Goal: Connect with others: Connect with others

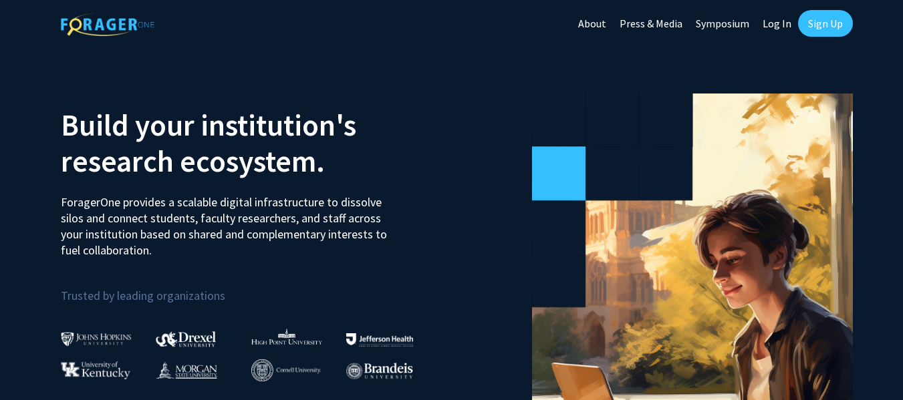
click at [783, 22] on link "Log In" at bounding box center [777, 23] width 42 height 47
select select
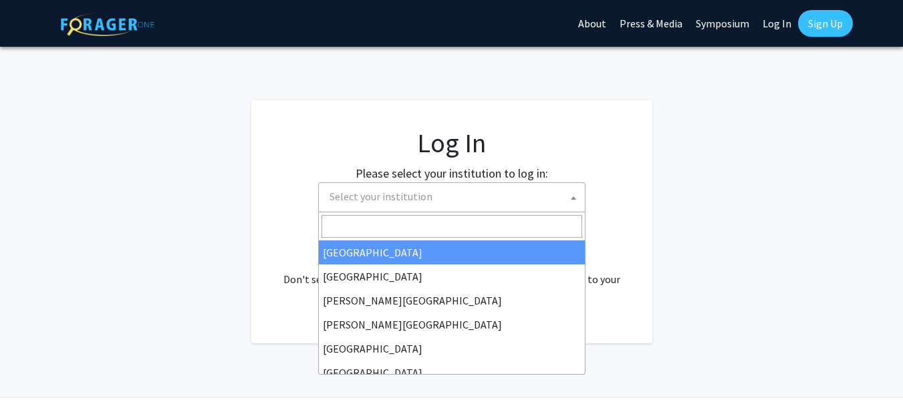
click at [490, 202] on span "Select your institution" at bounding box center [454, 196] width 261 height 27
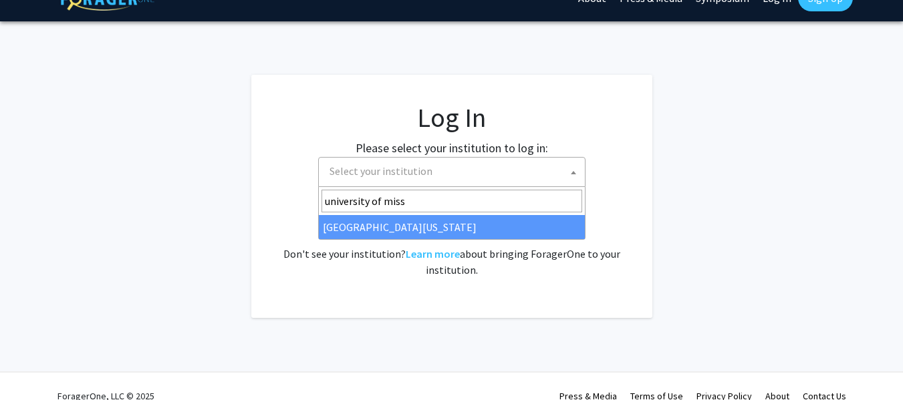
scroll to position [26, 0]
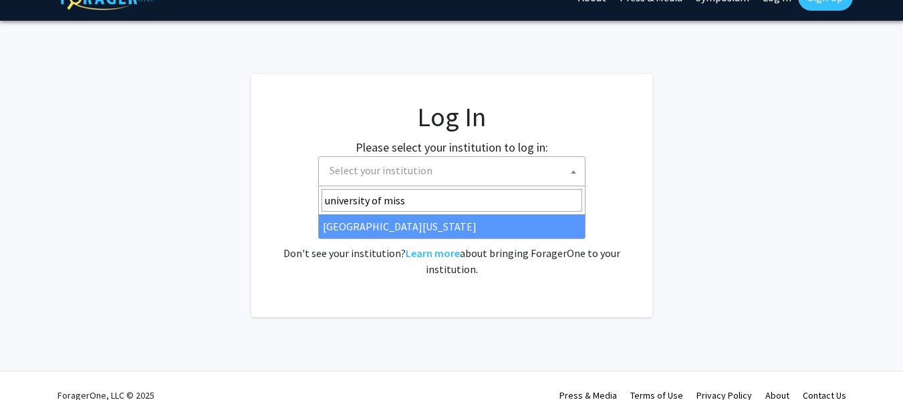
type input "university of miss"
select select "33"
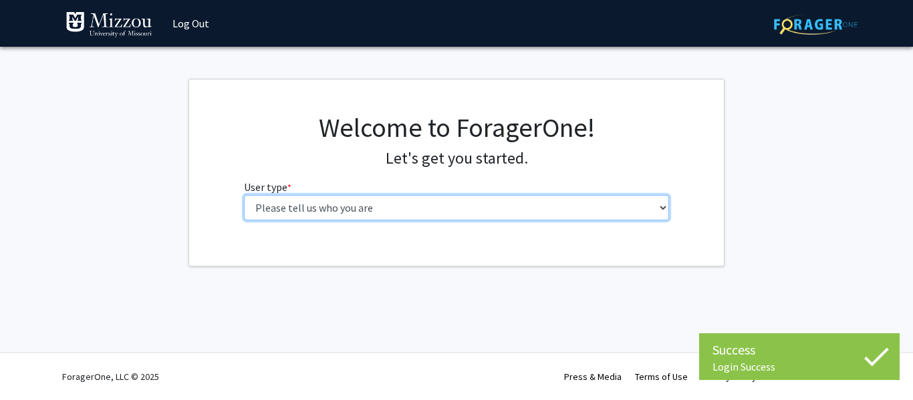
click at [392, 203] on select "Please tell us who you are Undergraduate Student Master's Student Doctoral Cand…" at bounding box center [457, 207] width 426 height 25
select select "1: undergrad"
click at [244, 195] on select "Please tell us who you are Undergraduate Student Master's Student Doctoral Cand…" at bounding box center [457, 207] width 426 height 25
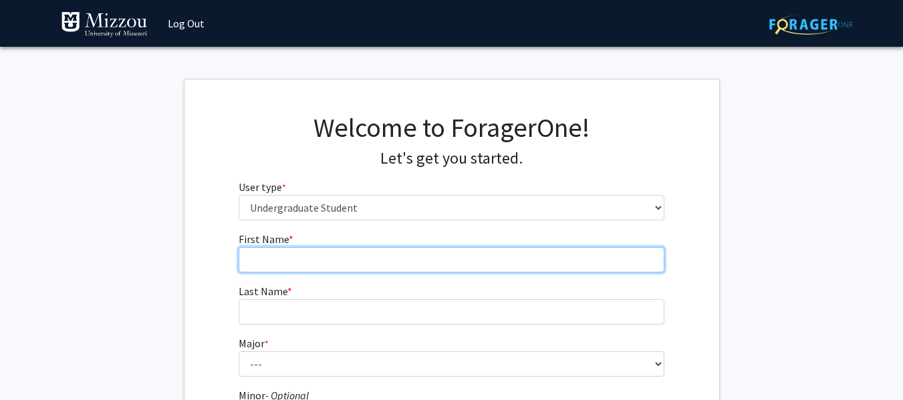
click at [520, 262] on input "First Name * required" at bounding box center [452, 259] width 426 height 25
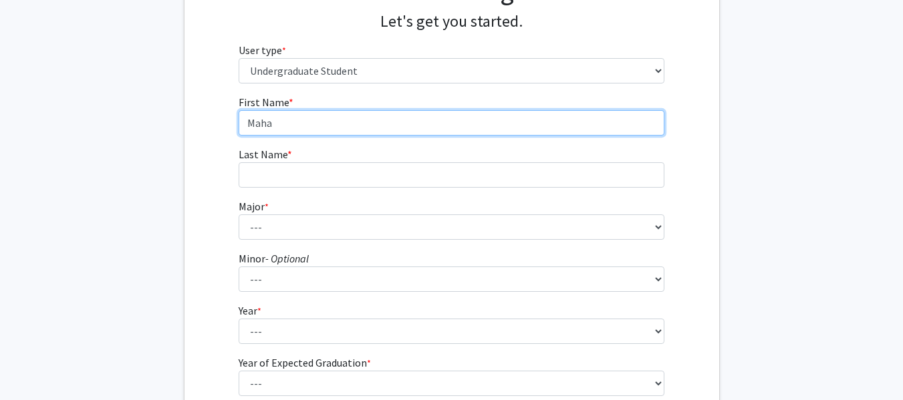
scroll to position [138, 0]
type input "Maha"
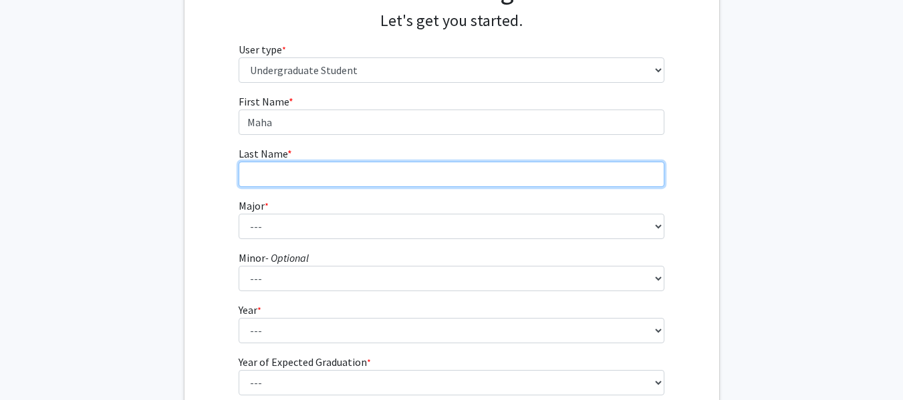
click at [507, 185] on input "Last Name * required" at bounding box center [452, 174] width 426 height 25
type input "Numan"
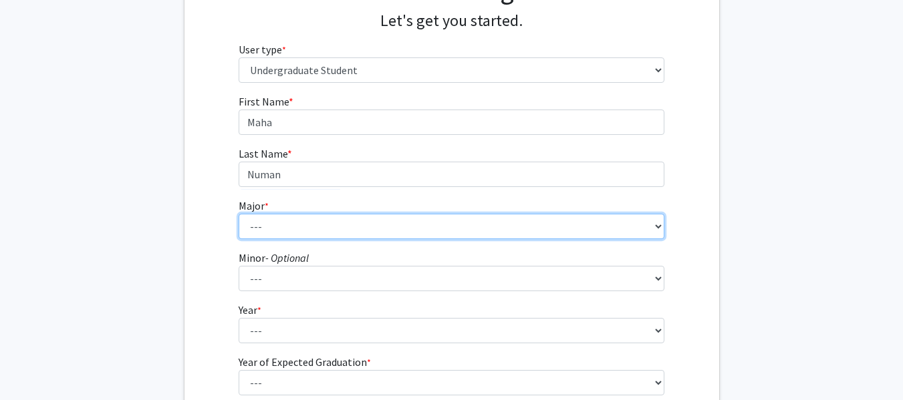
click at [517, 214] on select "--- Agribusiness Management Agricultural Education Agricultural Education: Comm…" at bounding box center [452, 226] width 426 height 25
select select "135: 2628"
click at [239, 214] on select "--- Agribusiness Management Agricultural Education Agricultural Education: Comm…" at bounding box center [452, 226] width 426 height 25
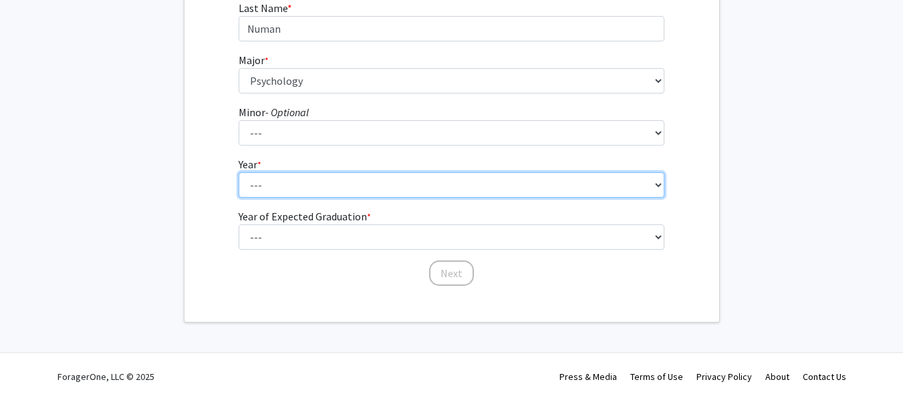
click at [434, 194] on select "--- First-year Sophomore Junior Senior Postbaccalaureate Certificate" at bounding box center [452, 184] width 426 height 25
select select "4: senior"
click at [239, 172] on select "--- First-year Sophomore Junior Senior Postbaccalaureate Certificate" at bounding box center [452, 184] width 426 height 25
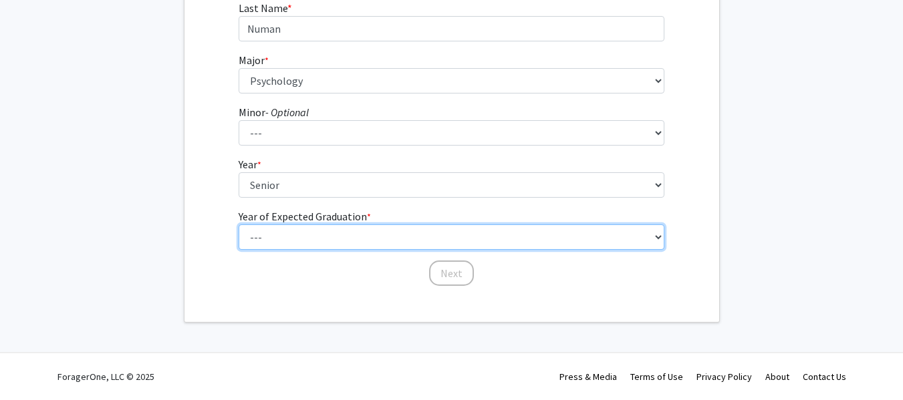
click at [406, 234] on select "--- 2025 2026 2027 2028 2029 2030 2031 2032 2033 2034" at bounding box center [452, 237] width 426 height 25
select select "2: 2026"
click at [239, 225] on select "--- 2025 2026 2027 2028 2029 2030 2031 2032 2033 2034" at bounding box center [452, 237] width 426 height 25
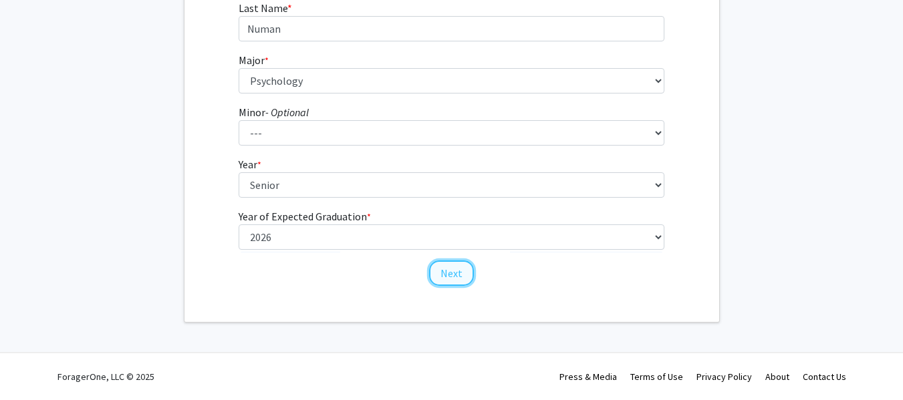
click at [444, 273] on button "Next" at bounding box center [451, 273] width 45 height 25
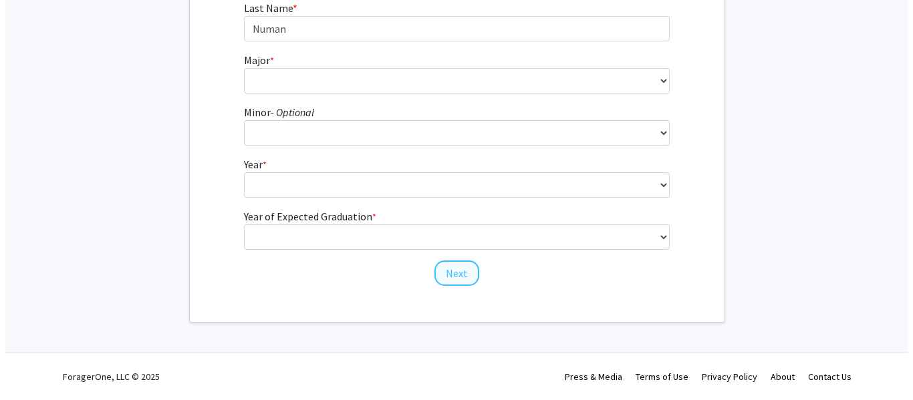
scroll to position [0, 0]
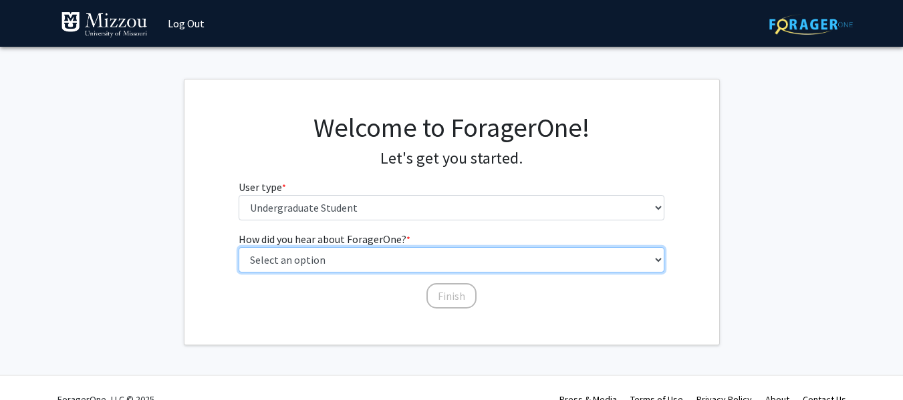
click at [468, 260] on select "Select an option Peer/student recommendation Faculty/staff recommendation Unive…" at bounding box center [452, 259] width 426 height 25
select select "2: faculty_recommendation"
click at [239, 247] on select "Select an option Peer/student recommendation Faculty/staff recommendation Unive…" at bounding box center [452, 259] width 426 height 25
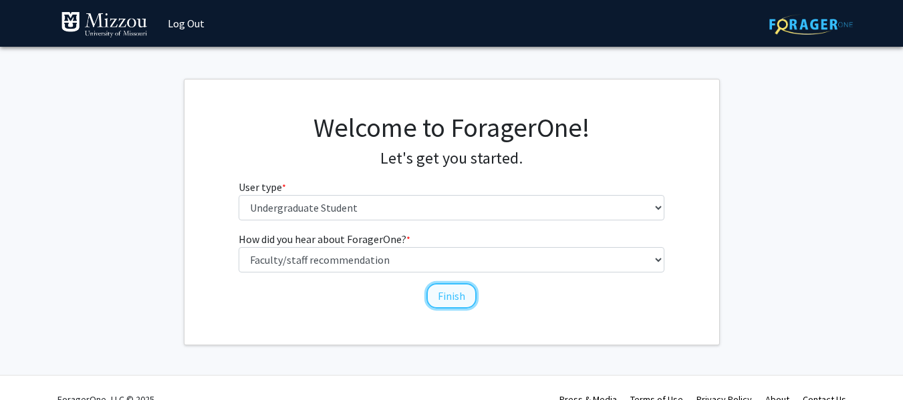
click at [444, 294] on button "Finish" at bounding box center [451, 295] width 50 height 25
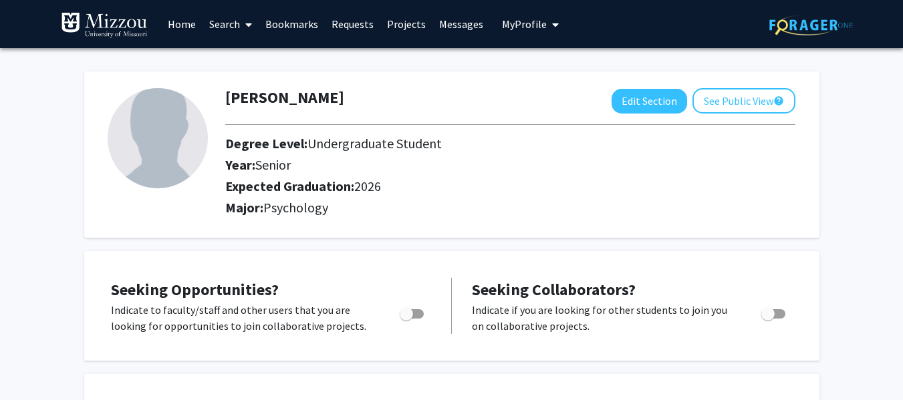
click at [232, 19] on link "Search" at bounding box center [231, 24] width 56 height 47
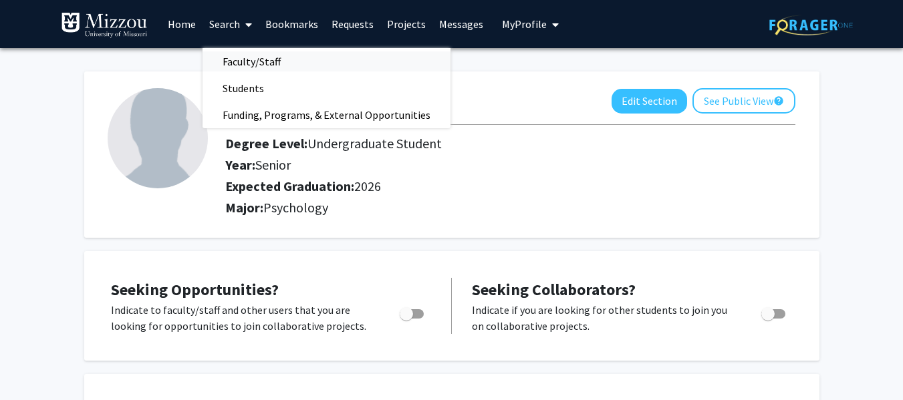
click at [255, 69] on span "Faculty/Staff" at bounding box center [252, 61] width 98 height 27
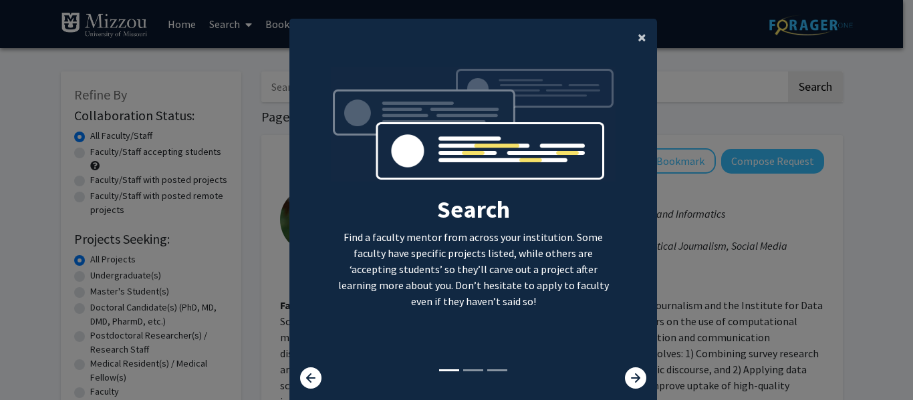
click at [638, 37] on span "×" at bounding box center [642, 37] width 9 height 21
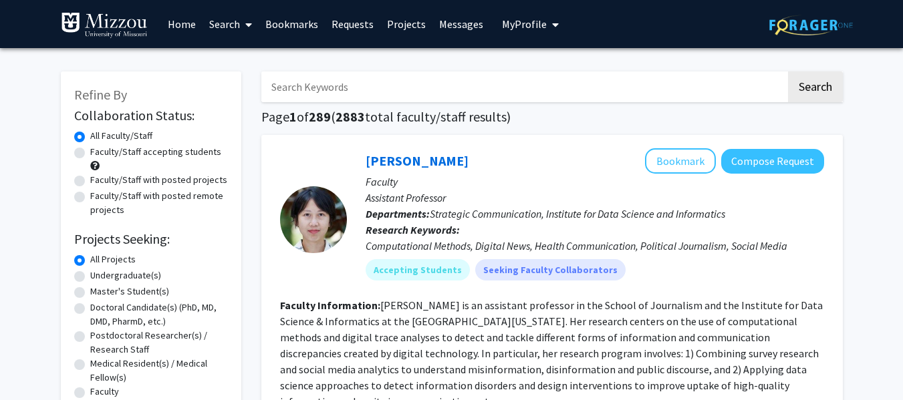
click at [539, 109] on h1 "Page 1 of 289 ( 2883 total faculty/staff results)" at bounding box center [552, 117] width 582 height 16
click at [599, 90] on input "Search Keywords" at bounding box center [523, 87] width 525 height 31
type input "carrie ellis-kalton"
click at [788, 72] on button "Search" at bounding box center [815, 87] width 55 height 31
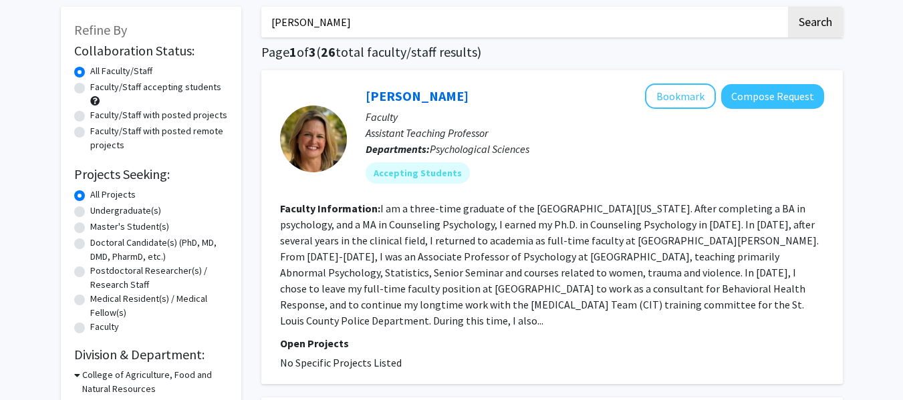
scroll to position [64, 0]
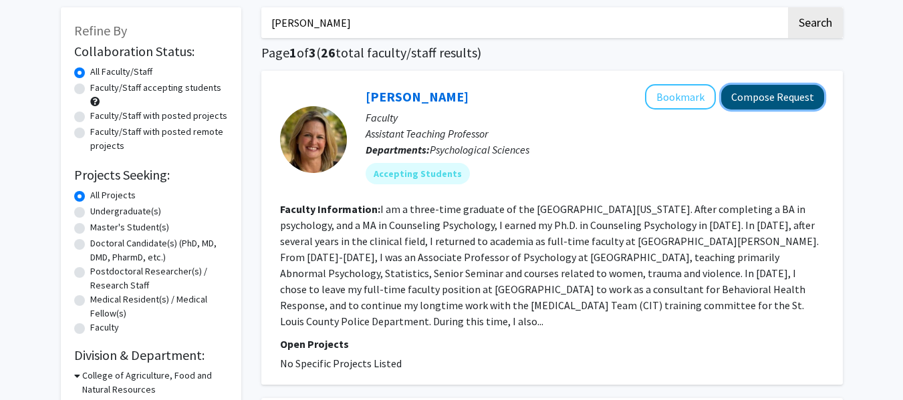
click at [779, 100] on button "Compose Request" at bounding box center [772, 97] width 103 height 25
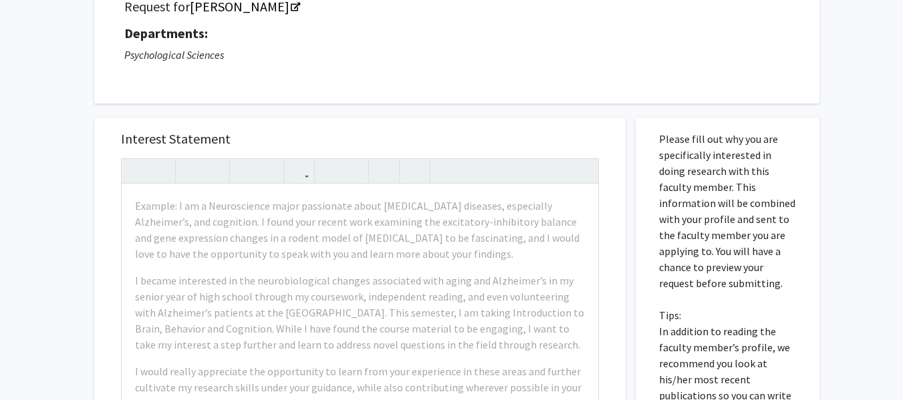
scroll to position [88, 0]
